Goal: Task Accomplishment & Management: Complete application form

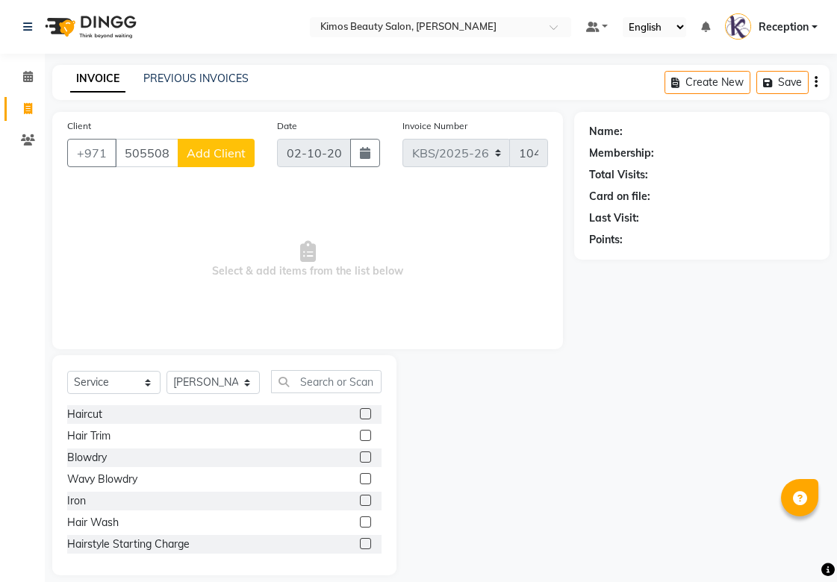
select select "service"
select select "58527"
click at [211, 146] on span "Add Client" at bounding box center [216, 153] width 59 height 15
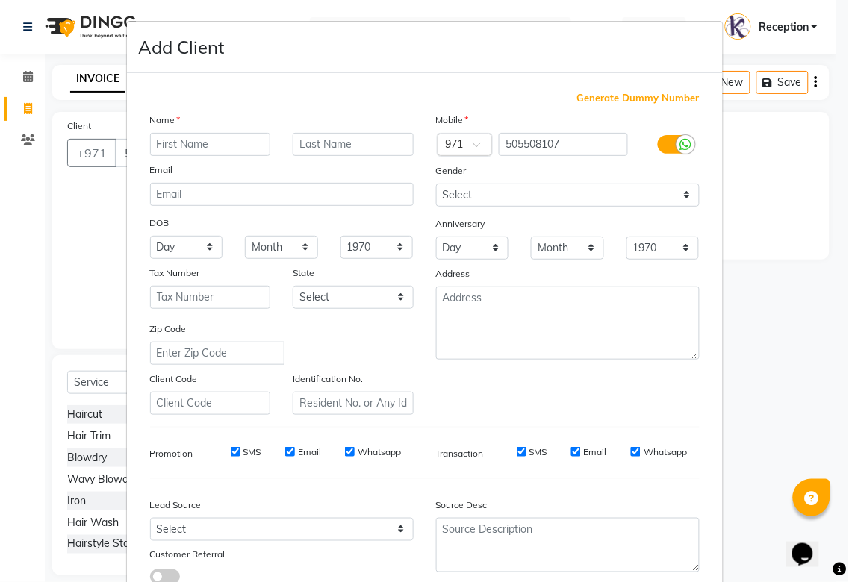
click at [224, 143] on input "text" at bounding box center [210, 144] width 121 height 23
click at [211, 137] on input "text" at bounding box center [210, 144] width 121 height 23
type input "chema"
click at [328, 142] on input "text" at bounding box center [353, 144] width 121 height 23
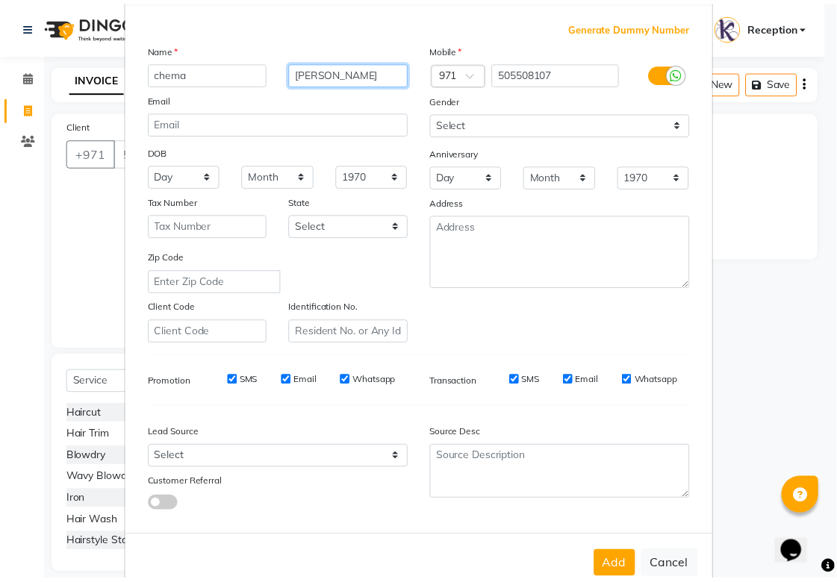
scroll to position [107, 0]
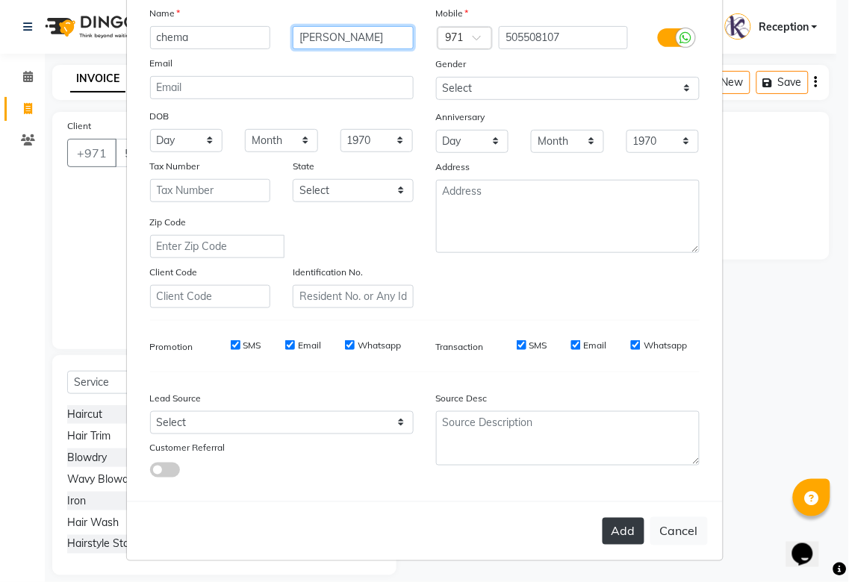
type input "[PERSON_NAME]"
click at [617, 521] on button "Add" at bounding box center [623, 531] width 42 height 27
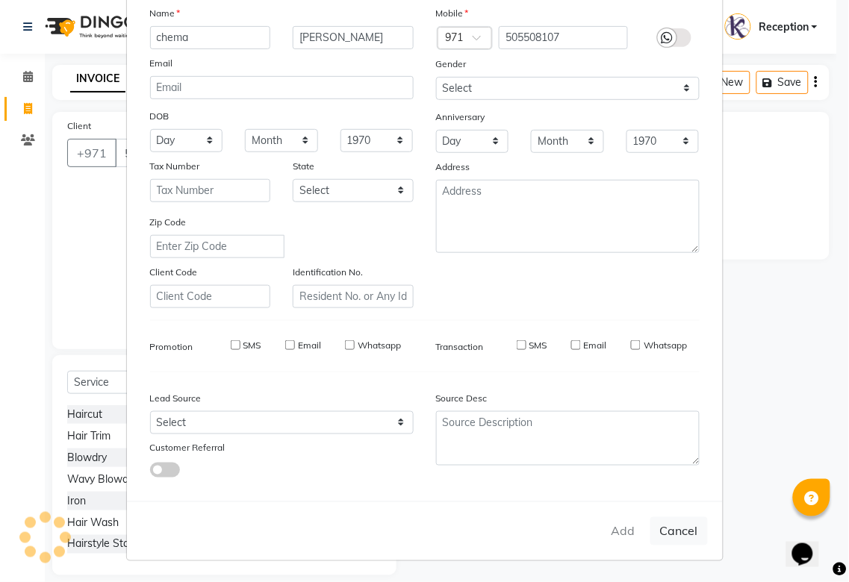
type input "50*****07"
select select
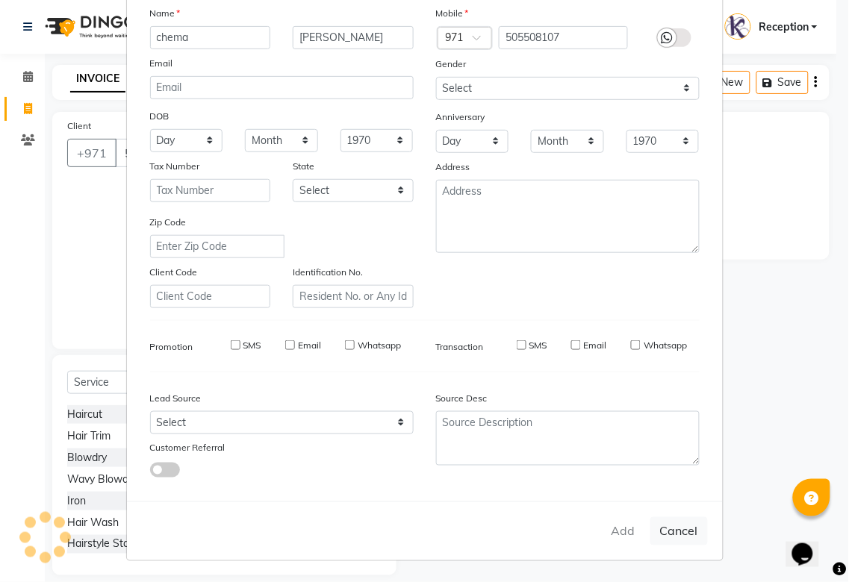
select select
checkbox input "false"
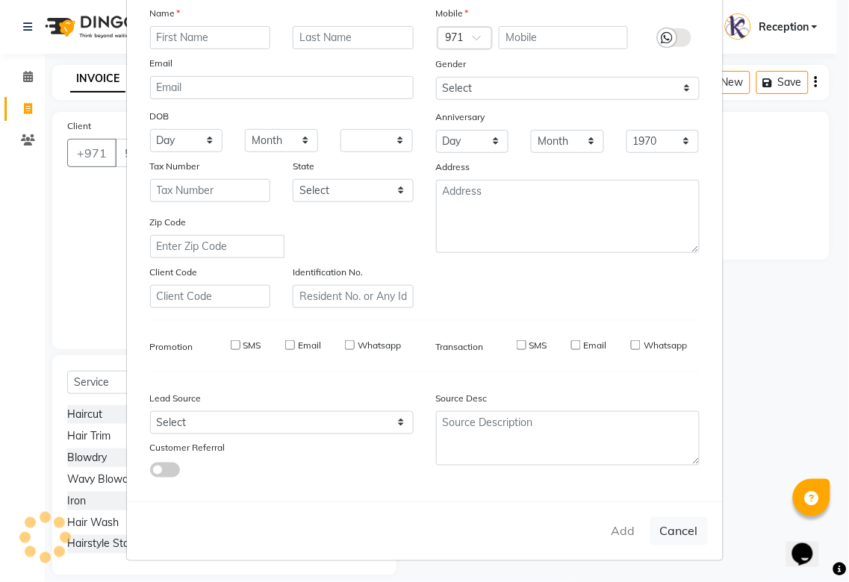
checkbox input "false"
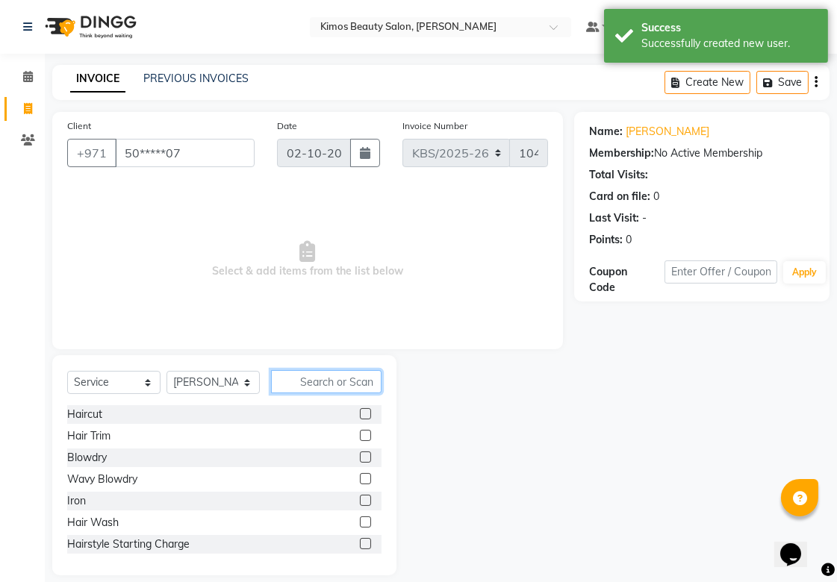
click at [306, 379] on input "text" at bounding box center [326, 381] width 110 height 23
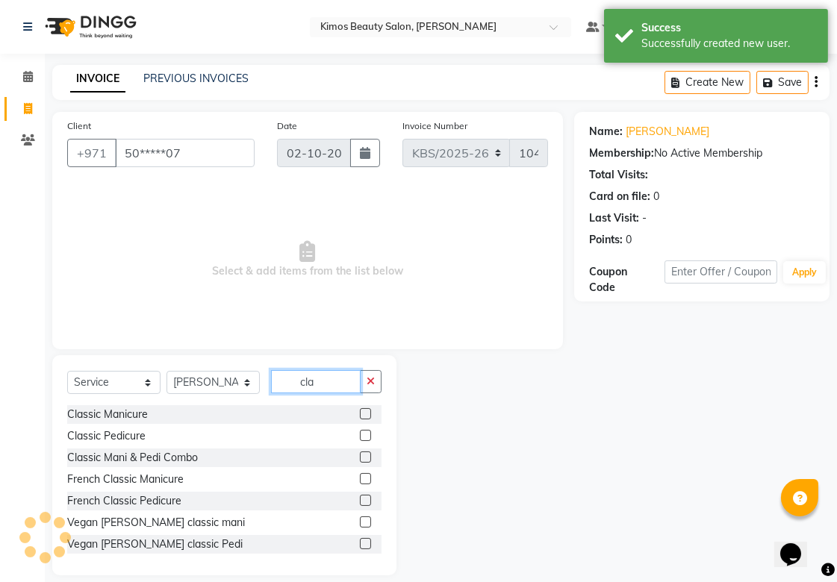
type input "cla"
click at [360, 437] on label at bounding box center [365, 435] width 11 height 11
click at [360, 437] on input "checkbox" at bounding box center [365, 436] width 10 height 10
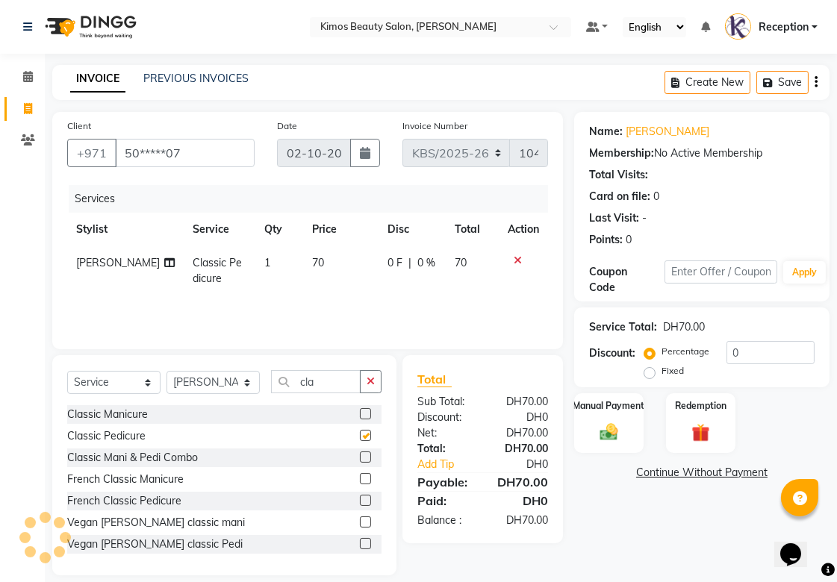
checkbox input "false"
click at [250, 385] on select "Select Stylist [PERSON_NAME] Nameta Reception [PERSON_NAME]" at bounding box center [212, 382] width 93 height 23
select select "51844"
click at [166, 372] on select "Select Stylist [PERSON_NAME] Nameta Reception [PERSON_NAME]" at bounding box center [212, 382] width 93 height 23
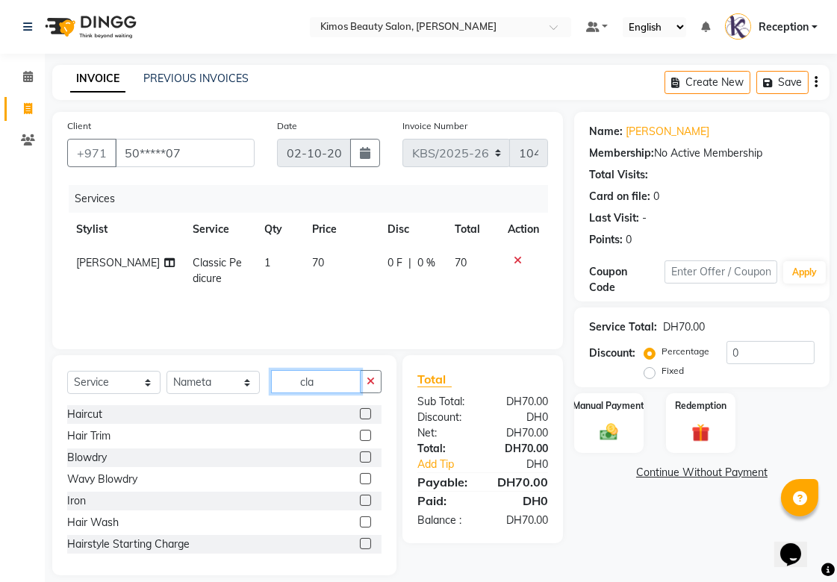
drag, startPoint x: 316, startPoint y: 373, endPoint x: 241, endPoint y: 386, distance: 76.4
click at [241, 386] on div "Select Service Product Membership Package Voucher Prepaid Gift Card Select Styl…" at bounding box center [224, 387] width 314 height 35
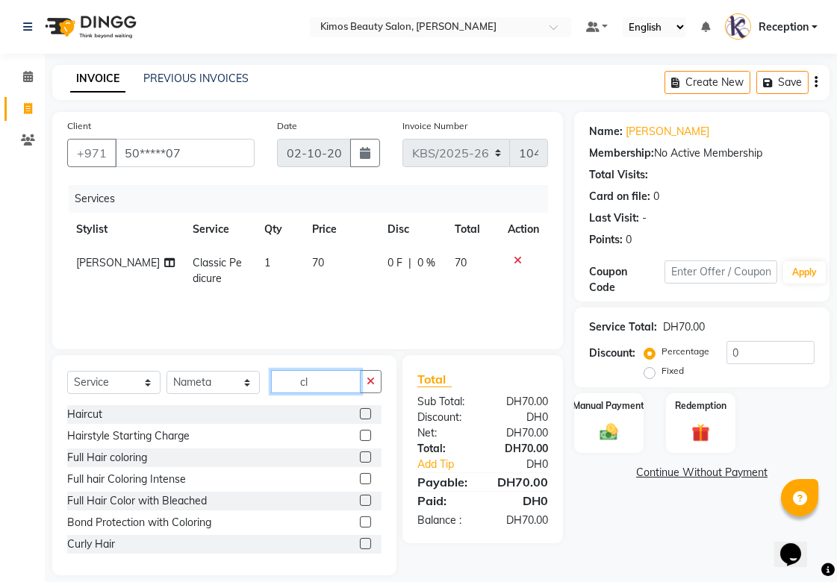
type input "cla"
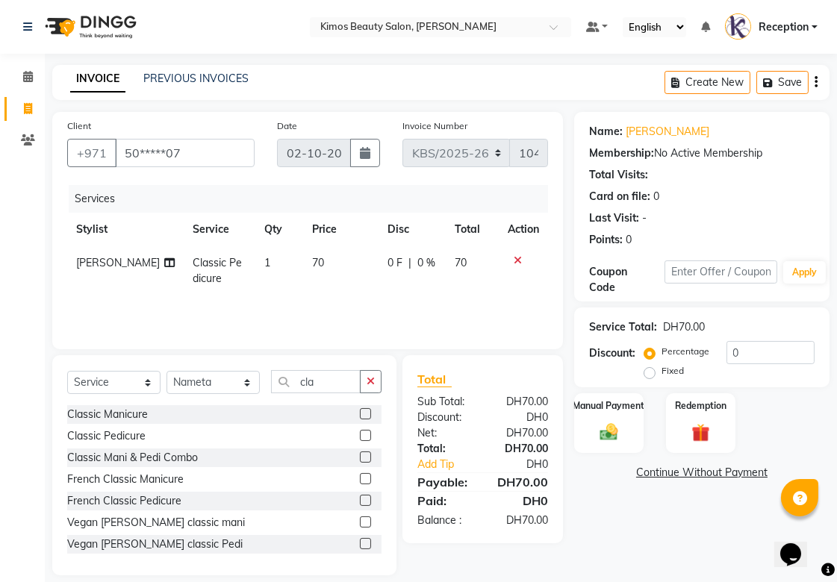
click at [360, 415] on label at bounding box center [365, 413] width 11 height 11
click at [360, 415] on input "checkbox" at bounding box center [365, 415] width 10 height 10
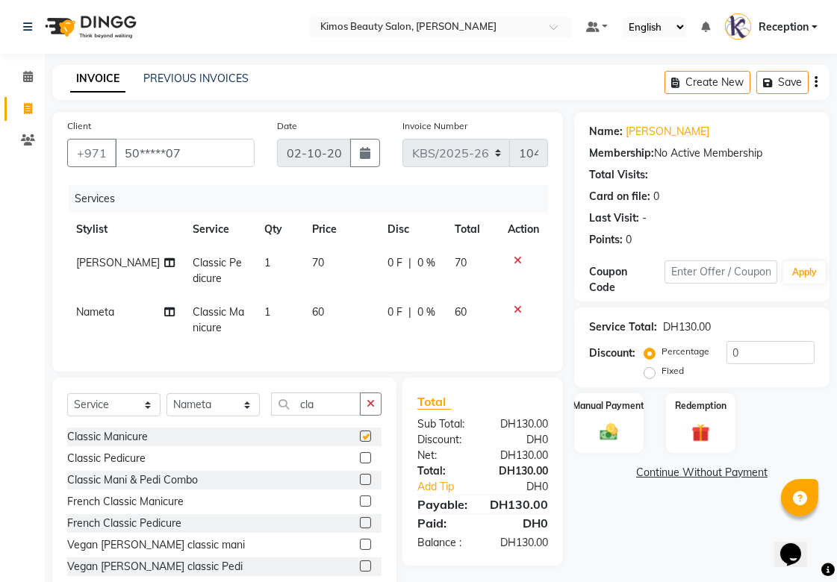
checkbox input "false"
